Goal: Task Accomplishment & Management: Complete application form

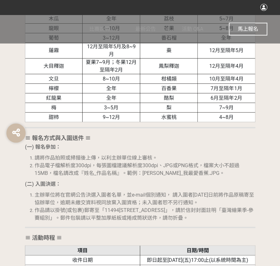
scroll to position [608, 0]
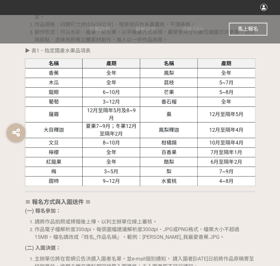
click at [243, 29] on span "馬上報名" at bounding box center [248, 29] width 20 height 6
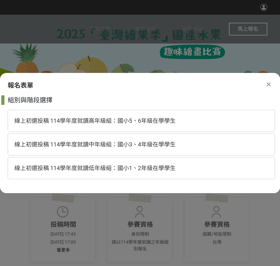
scroll to position [0, 0]
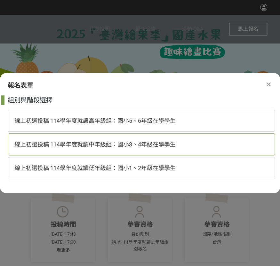
click at [162, 146] on span "線上初選投稿 114學年度就讀中年級組：國小3、4年級在學學生" at bounding box center [94, 144] width 161 height 7
select select "185293:185538"
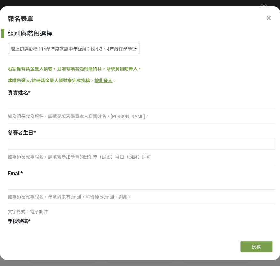
click at [89, 47] on select "線上初選投稿 114學年度就讀高年級組：國小5、6年級在學學生 線上初選投稿 114學年度就讀中年級組：國小3、4年級在學學生 線上初選投稿 114學年度就讀…" at bounding box center [74, 48] width 132 height 11
click at [249, 58] on div "組別與階段選擇 線上初選投稿 114學年度就讀高年級組：國小5、6年級在學學生 線上初選投稿 114學年度就讀中年級組：國小3、4年級在學學生 線上初選投稿 …" at bounding box center [140, 132] width 280 height 207
click at [195, 67] on div "若您擁有獎金獵人帳號，且前有填寫過相關資料，系統將自動帶入。" at bounding box center [141, 69] width 267 height 7
click at [97, 107] on input at bounding box center [141, 103] width 267 height 11
click at [58, 105] on input at bounding box center [141, 103] width 267 height 11
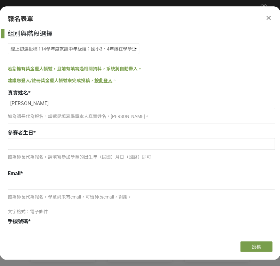
type input "[PERSON_NAME]"
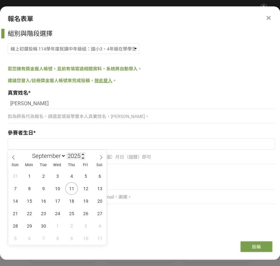
click at [74, 158] on input "2025" at bounding box center [75, 155] width 19 height 7
click at [83, 157] on span at bounding box center [83, 158] width 4 height 4
click at [79, 157] on input "2024" at bounding box center [75, 155] width 19 height 7
type input "2016"
click at [54, 158] on select "January February March April May June July August September October November De…" at bounding box center [47, 156] width 37 height 8
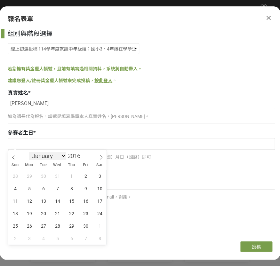
select select "7"
click at [29, 152] on select "January February March April May June July August September October November De…" at bounding box center [47, 156] width 37 height 8
click at [100, 213] on span "27" at bounding box center [99, 213] width 12 height 12
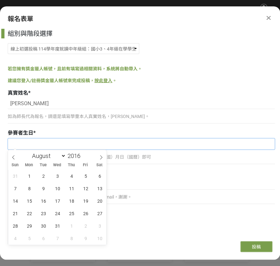
type input "[DATE]"
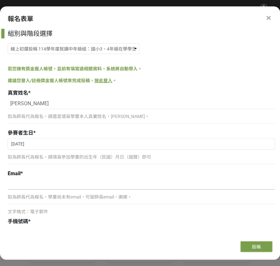
click at [31, 186] on input at bounding box center [141, 184] width 267 height 11
type input "ㄗ"
type input "[EMAIL_ADDRESS][DOMAIN_NAME]"
click at [28, 209] on span "文字格式：電子郵件" at bounding box center [28, 211] width 40 height 5
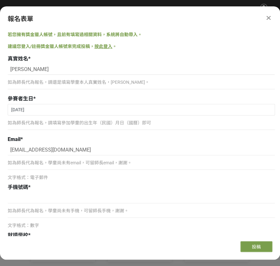
scroll to position [64, 0]
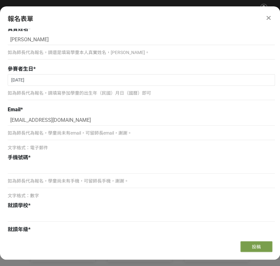
click at [32, 185] on div "如為師長代為報名，學童尚未有手機，可留師長手機，謝謝。" at bounding box center [141, 184] width 267 height 15
click at [36, 177] on div "如為師長代為報名，學童尚未有手機，可留師長手機，謝謝。" at bounding box center [141, 184] width 267 height 15
click at [38, 174] on div "如為師長代為報名，學童尚未有手機，可留師長手機，謝謝。 文字格式：數字" at bounding box center [141, 181] width 267 height 37
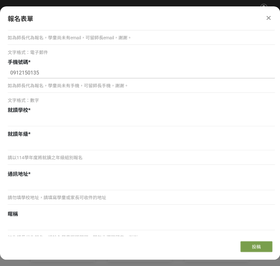
scroll to position [160, 0]
type input "0912150135"
click at [40, 126] on div at bounding box center [141, 121] width 267 height 12
click at [45, 116] on input at bounding box center [141, 120] width 267 height 11
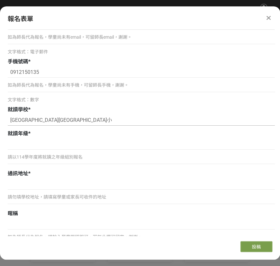
type input "[GEOGRAPHIC_DATA][GEOGRAPHIC_DATA]小"
type input "四年級"
click at [58, 182] on input at bounding box center [141, 184] width 267 height 11
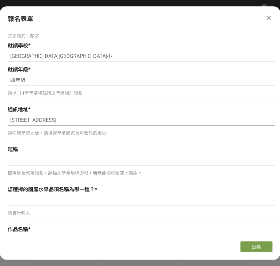
scroll to position [256, 0]
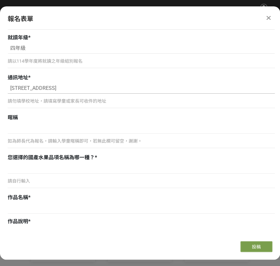
type input "[STREET_ADDRESS]"
click at [70, 175] on div "請自行輸入" at bounding box center [141, 177] width 267 height 28
click at [64, 184] on div "請自行輸入" at bounding box center [141, 184] width 267 height 15
click at [16, 160] on div "您選擇的國產水果品項名稱為哪一種？ *" at bounding box center [141, 158] width 267 height 8
click at [19, 168] on input at bounding box center [141, 168] width 267 height 11
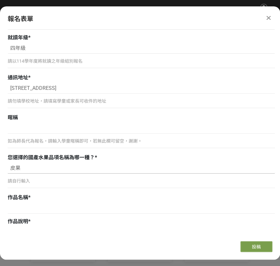
type input "皮"
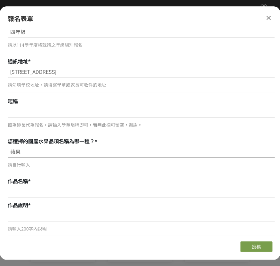
scroll to position [288, 0]
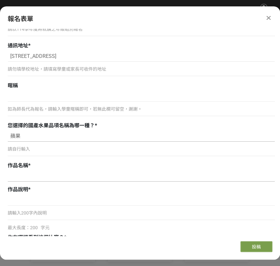
type input "蘋果"
click at [50, 177] on input at bounding box center [141, 176] width 267 height 11
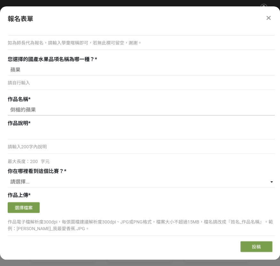
scroll to position [416, 0]
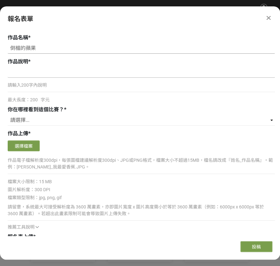
type input "倒楣的蘋果"
click at [48, 73] on input at bounding box center [141, 72] width 267 height 11
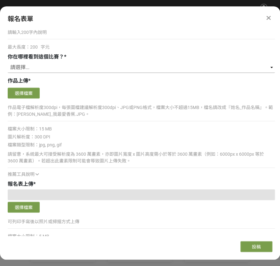
scroll to position [480, 0]
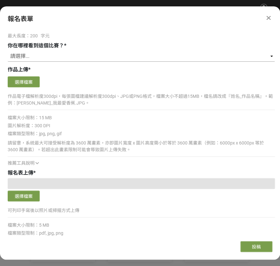
type input "蘋果王國被蟲蟲入侵，沒被蟲害的要被挑走了，我很喜歡吃蘋果，但是蘋果王國應該不想被吃掉吧!所以覺得很倒楣"
click at [61, 57] on select "請選擇... 獎金獵人網站 Facebook / Instagram 校園講座 / 老師系上推薦 電子郵件 海報 其他" at bounding box center [141, 56] width 267 height 11
select select "校園講座 / 老師系上推薦"
click at [8, 51] on select "請選擇... 獎金獵人網站 Facebook / Instagram 校園講座 / 老師系上推薦 電子郵件 海報 其他" at bounding box center [141, 56] width 267 height 11
click at [29, 86] on button "選擇檔案" at bounding box center [24, 82] width 32 height 11
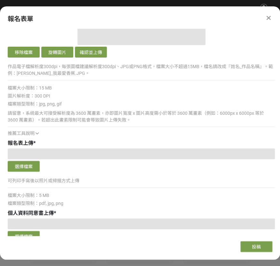
scroll to position [640, 0]
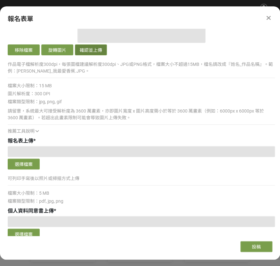
click at [89, 49] on button "確認並上傳" at bounding box center [91, 50] width 32 height 11
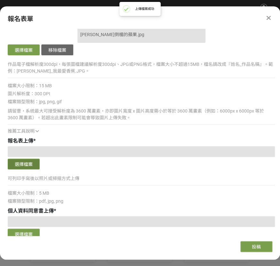
click at [24, 165] on button "選擇檔案" at bounding box center [24, 164] width 32 height 11
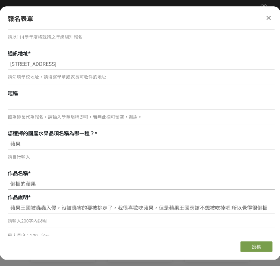
scroll to position [320, 0]
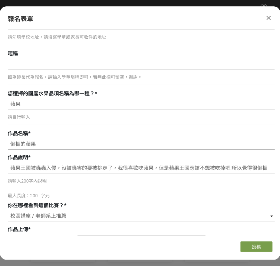
drag, startPoint x: 38, startPoint y: 143, endPoint x: -10, endPoint y: 141, distance: 48.7
click at [0, 0] on html "收藏這個活動 此網站由獎金獵人建置，若有網站建置需求 可洽 LINE: @irv0112w 分享 報名表單 組別與階段選擇 線上初選投稿 114學年度就讀高年…" at bounding box center [140, 0] width 280 height 0
drag, startPoint x: 9, startPoint y: 166, endPoint x: 271, endPoint y: 183, distance: 262.1
click at [271, 183] on div "蘋果王國被蟲蟲入侵，沒被蟲害的要被挑走了，我很喜歡吃蘋果，但是蘋果王國應該不想被吃掉吧!所以覺得很倒楣 請輸入200字內說明 最大長度：200 字元" at bounding box center [141, 181] width 267 height 37
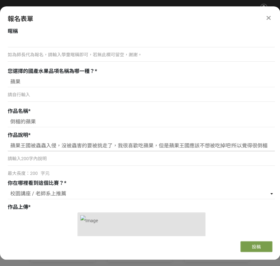
scroll to position [352, 0]
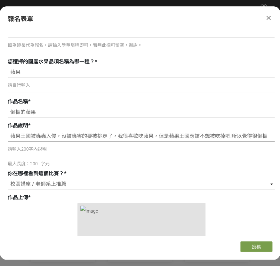
click at [268, 136] on input "蘋果王國被蟲蟲入侵，沒被蟲害的要被挑走了，我很喜歡吃蘋果，但是蘋果王國應該不想被吃掉吧!所以覺得很倒楣" at bounding box center [141, 136] width 267 height 11
type input "蘋果王國被蟲蟲入侵，沒被蟲害的要被挑走了，我很喜歡吃蘋果，但是蘋果王國應該不想被吃掉吧!所以覺得很倒楣。"
click at [244, 147] on p "請輸入200字內說明" at bounding box center [141, 149] width 267 height 7
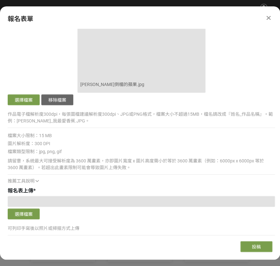
scroll to position [640, 0]
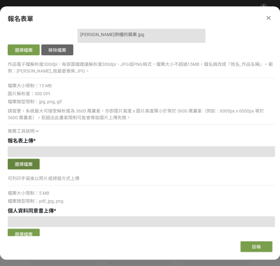
click at [22, 167] on button "選擇檔案" at bounding box center [24, 164] width 32 height 11
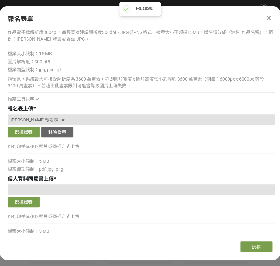
scroll to position [736, 0]
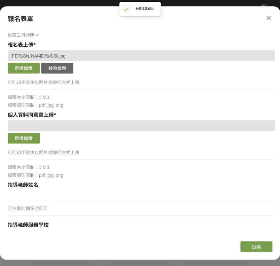
click at [27, 144] on div "選擇檔案" at bounding box center [141, 139] width 267 height 12
click at [28, 137] on button "選擇檔案" at bounding box center [24, 138] width 32 height 11
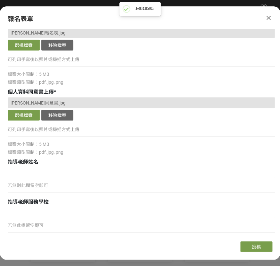
scroll to position [782, 0]
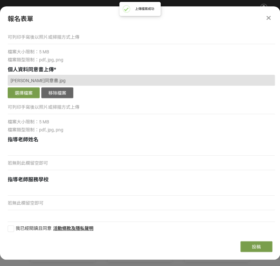
click at [11, 226] on div at bounding box center [11, 229] width 6 height 6
checkbox input "true"
click at [255, 246] on span "投稿" at bounding box center [256, 247] width 9 height 5
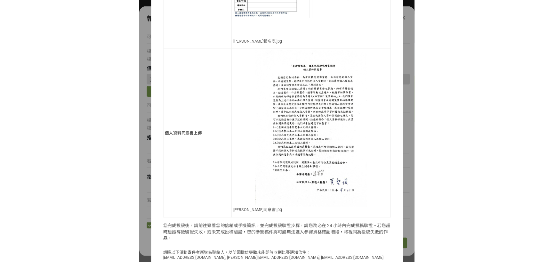
scroll to position [481, 0]
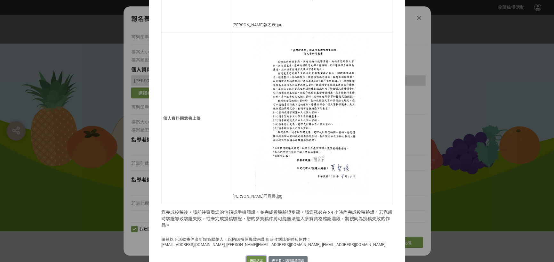
click at [257, 256] on button "確認送出" at bounding box center [257, 260] width 20 height 9
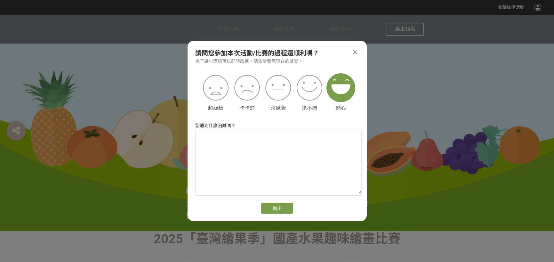
click at [280, 85] on img at bounding box center [341, 87] width 29 height 29
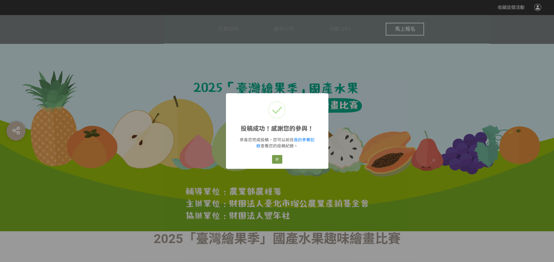
click at [280, 130] on div "投稿成功！感謝您的參與！ × 恭喜您完成投稿，您可以前往 我的參賽記錄 查看您的投稿紀錄。 好 Cancel" at bounding box center [277, 131] width 554 height 262
click at [278, 156] on button "好" at bounding box center [277, 159] width 10 height 9
